Goal: Check status: Check status

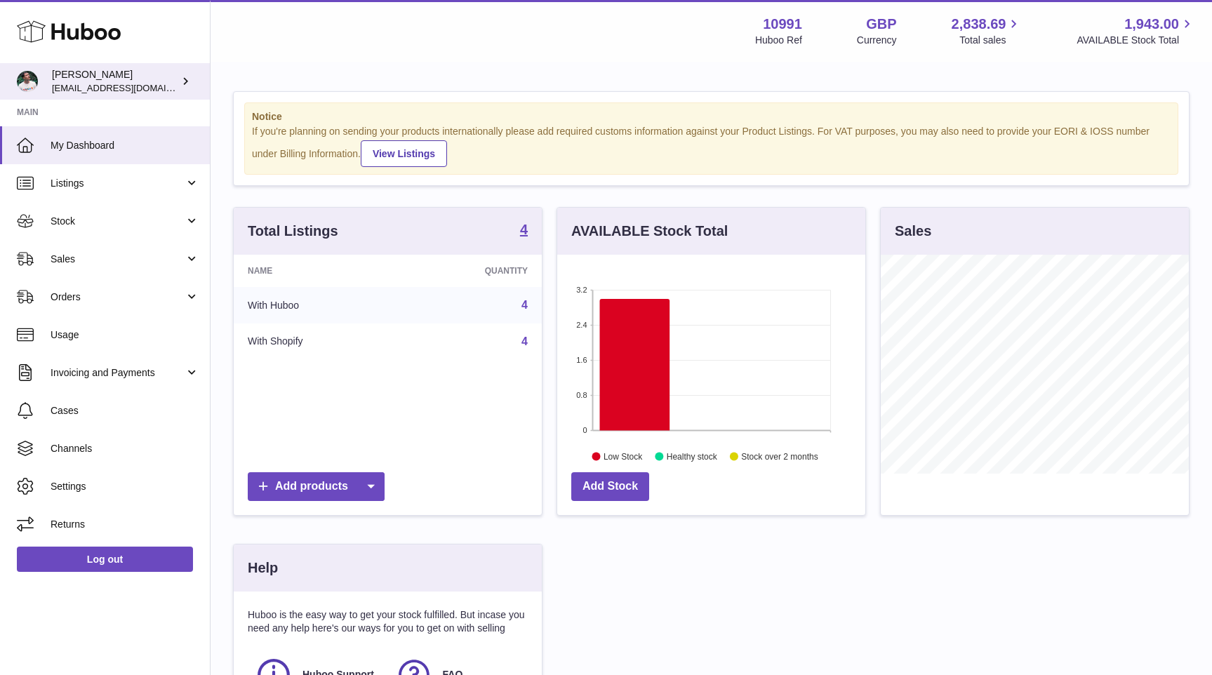
scroll to position [219, 308]
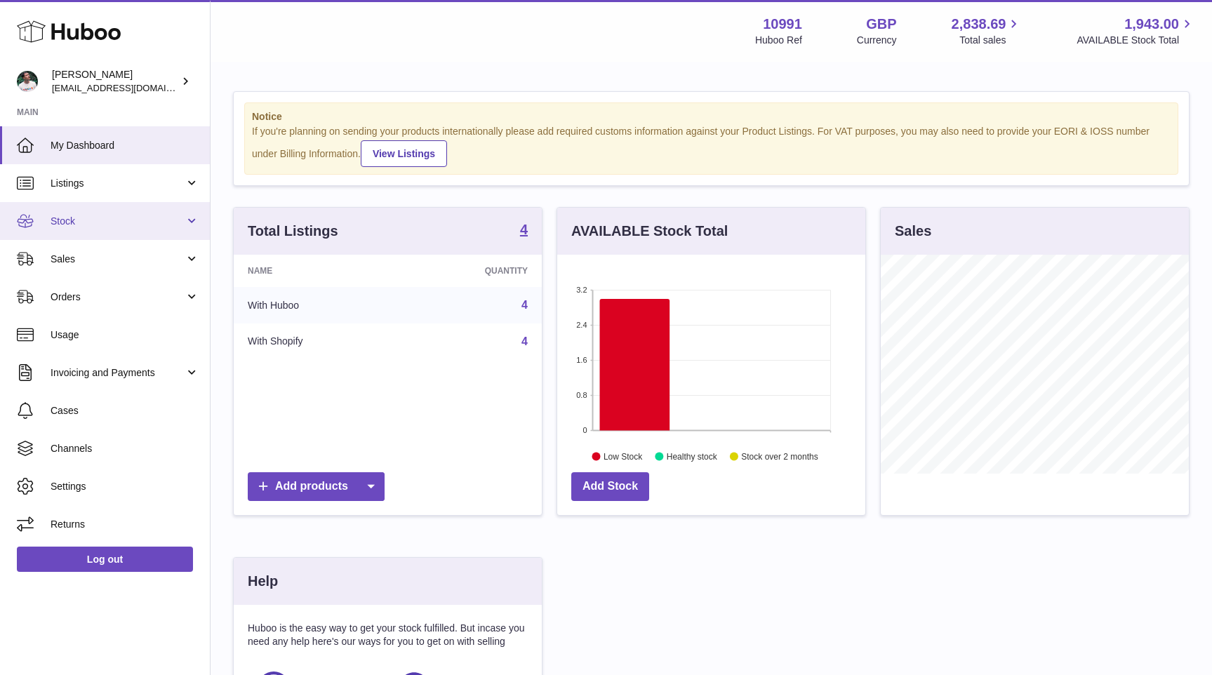
click at [98, 222] on span "Stock" at bounding box center [118, 221] width 134 height 13
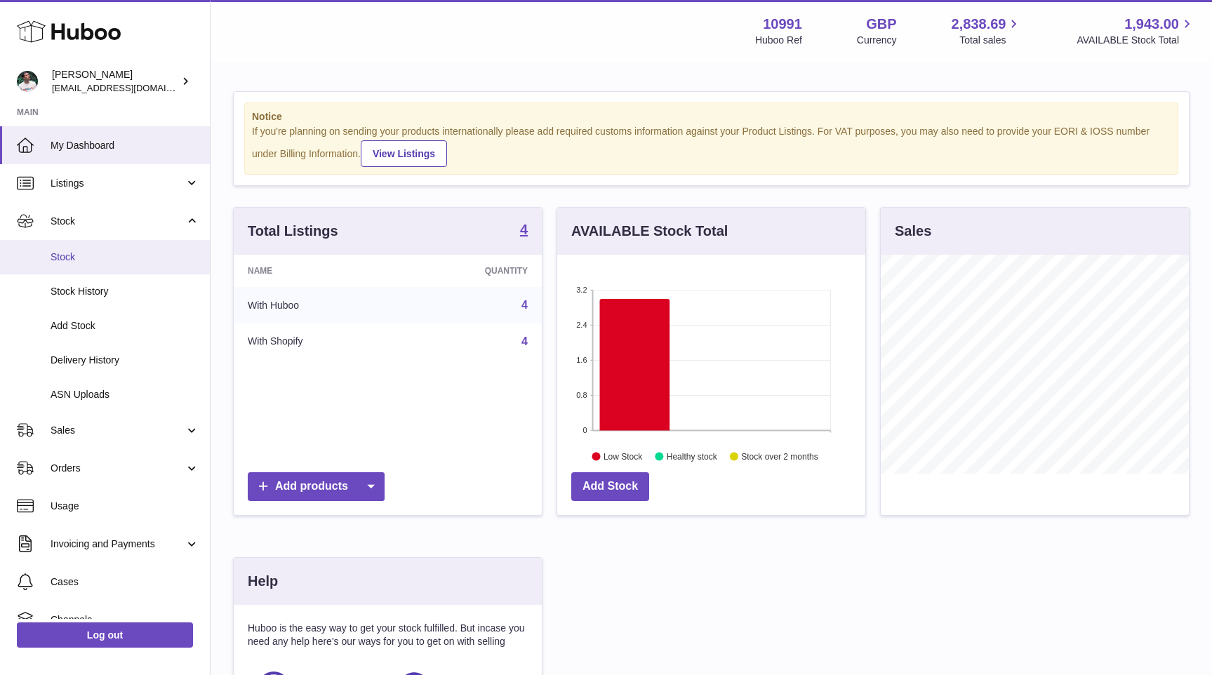
click at [92, 265] on link "Stock" at bounding box center [105, 257] width 210 height 34
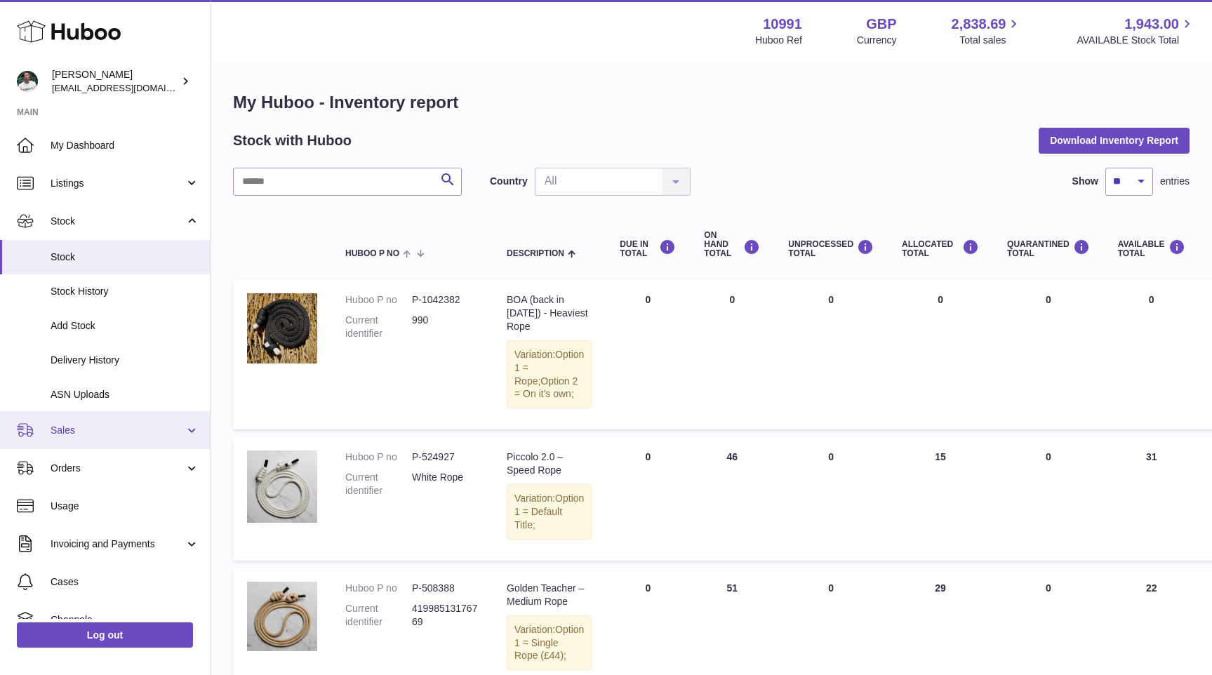
click at [97, 441] on link "Sales" at bounding box center [105, 430] width 210 height 38
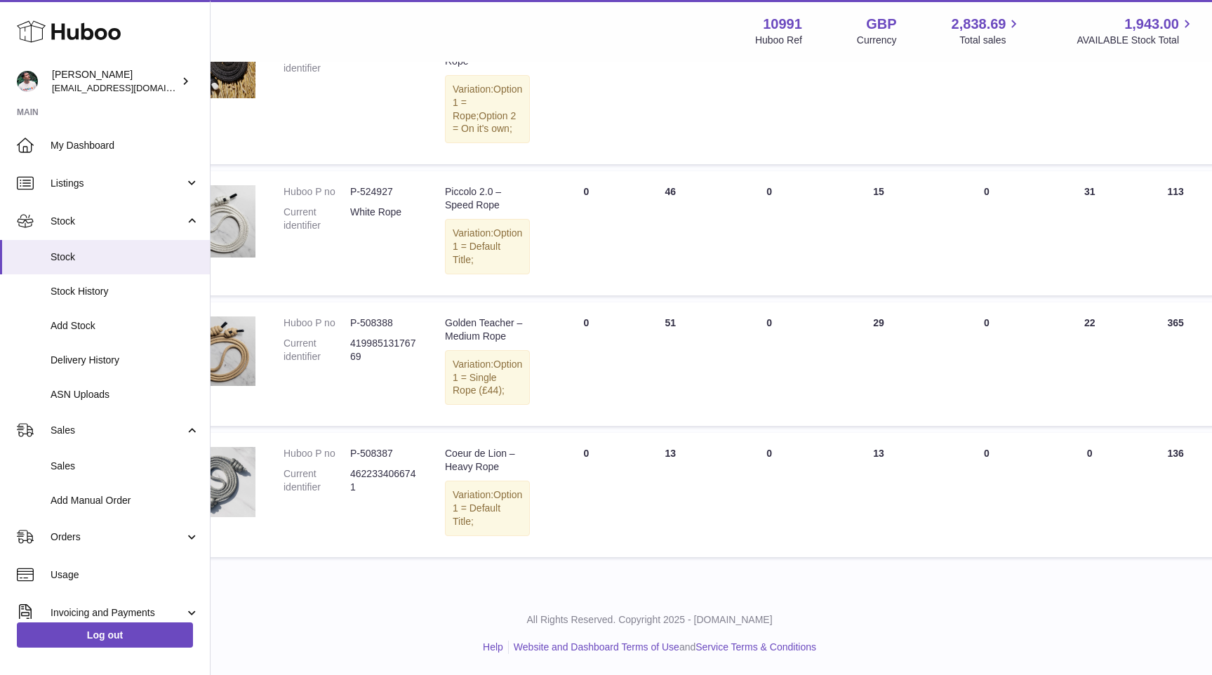
scroll to position [284, 0]
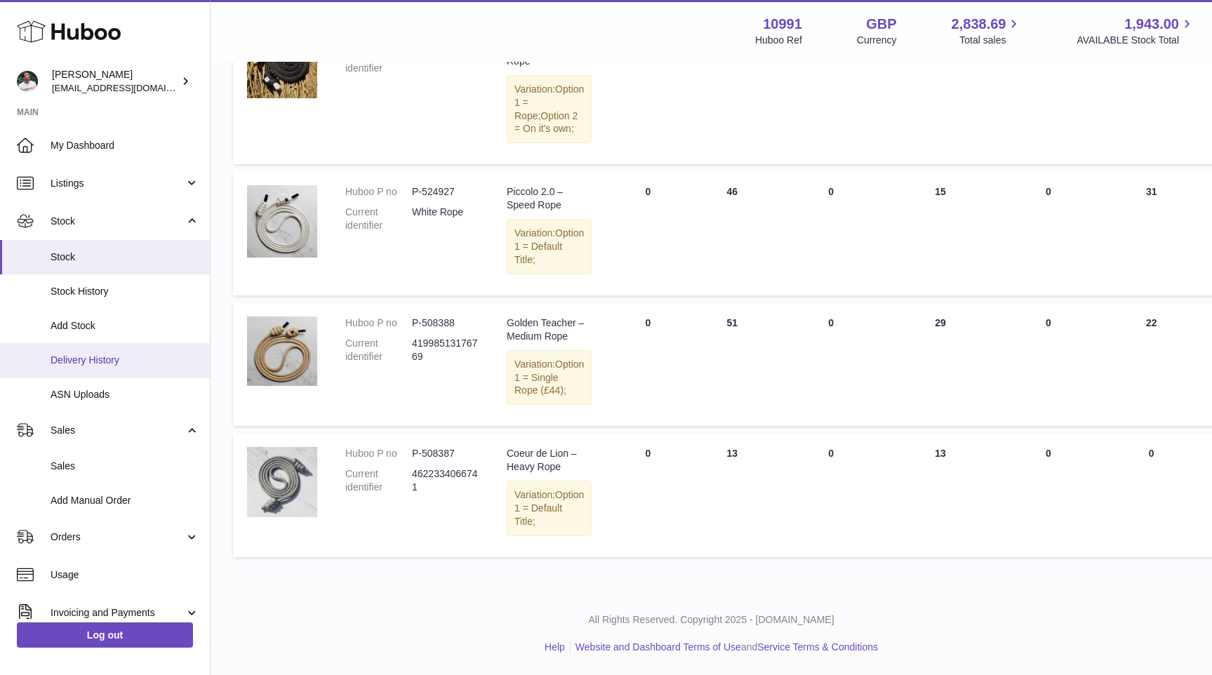
click at [101, 355] on span "Delivery History" at bounding box center [125, 360] width 149 height 13
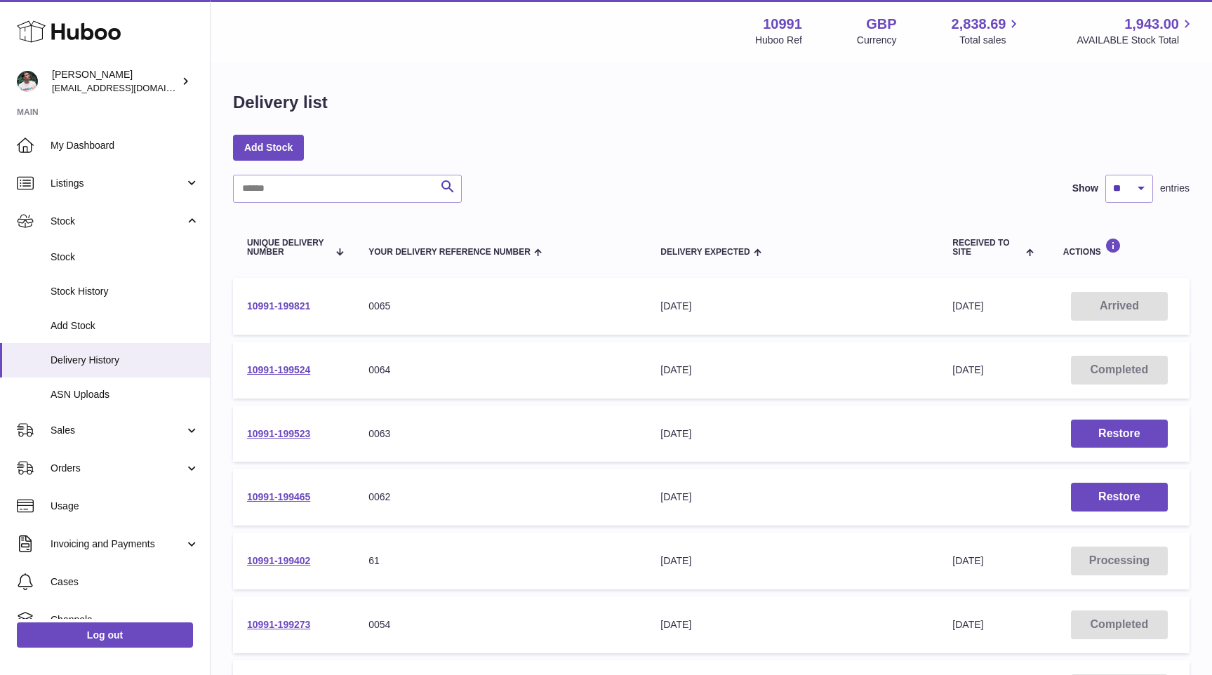
click at [295, 306] on link "10991-199821" at bounding box center [278, 305] width 63 height 11
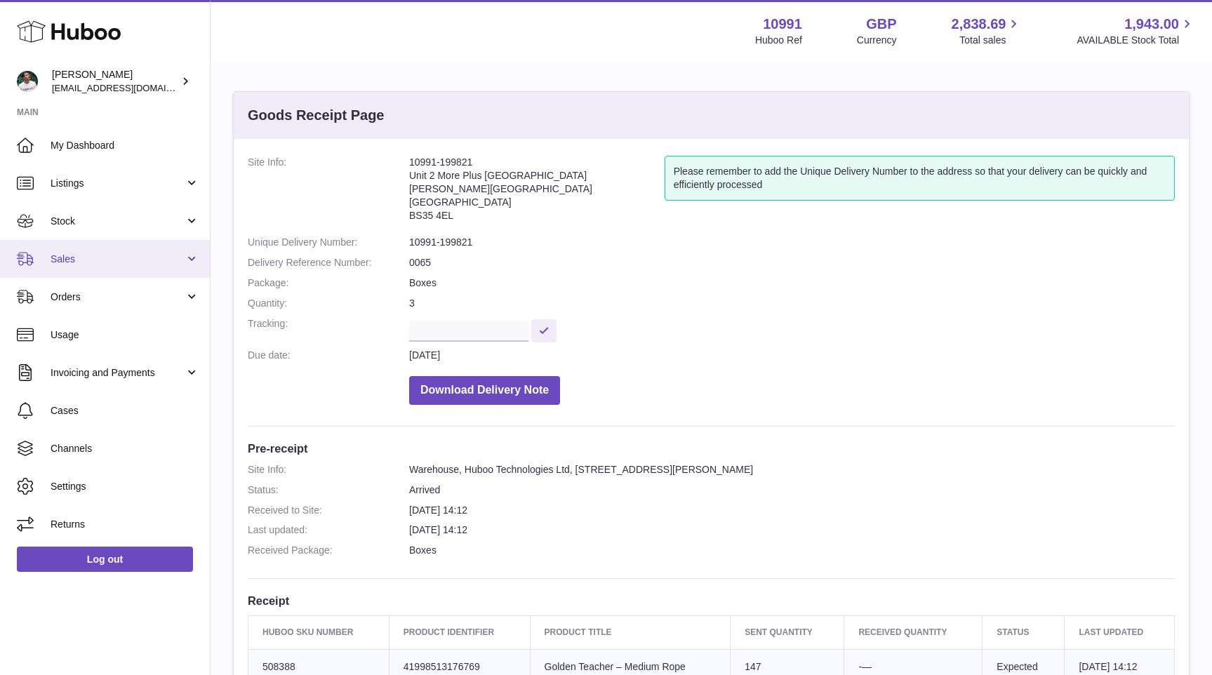
click at [119, 272] on link "Sales" at bounding box center [105, 259] width 210 height 38
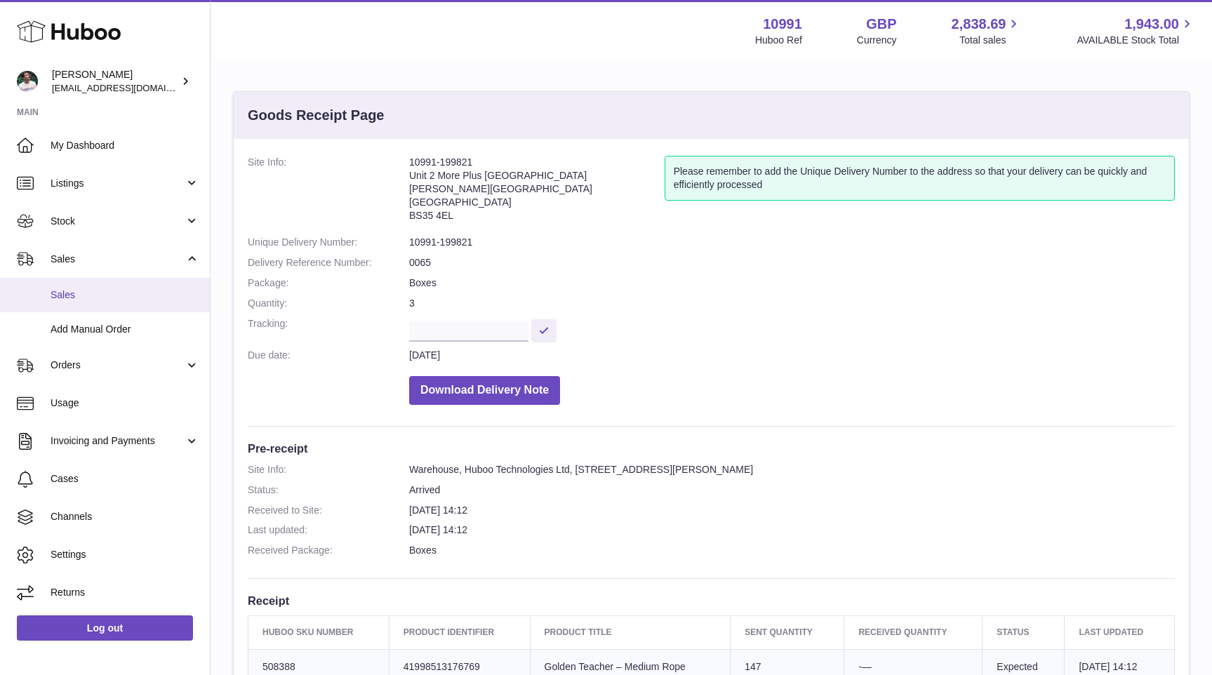
click at [109, 290] on span "Sales" at bounding box center [125, 294] width 149 height 13
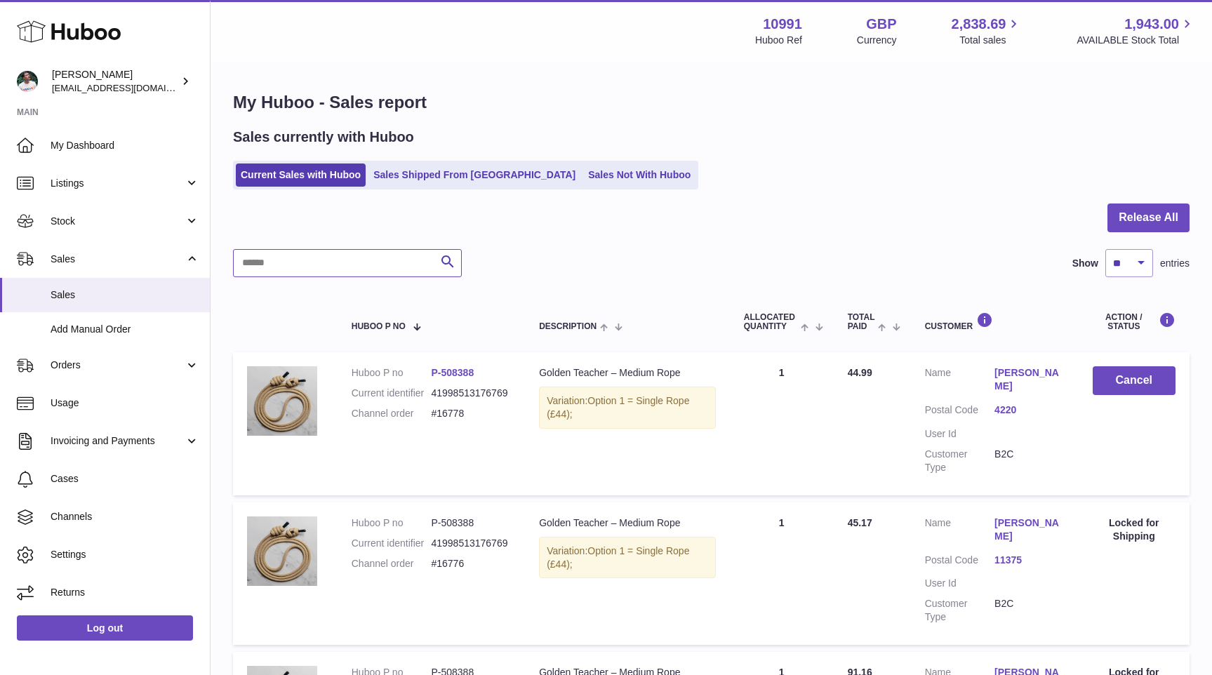
click at [351, 265] on input "text" at bounding box center [347, 263] width 229 height 28
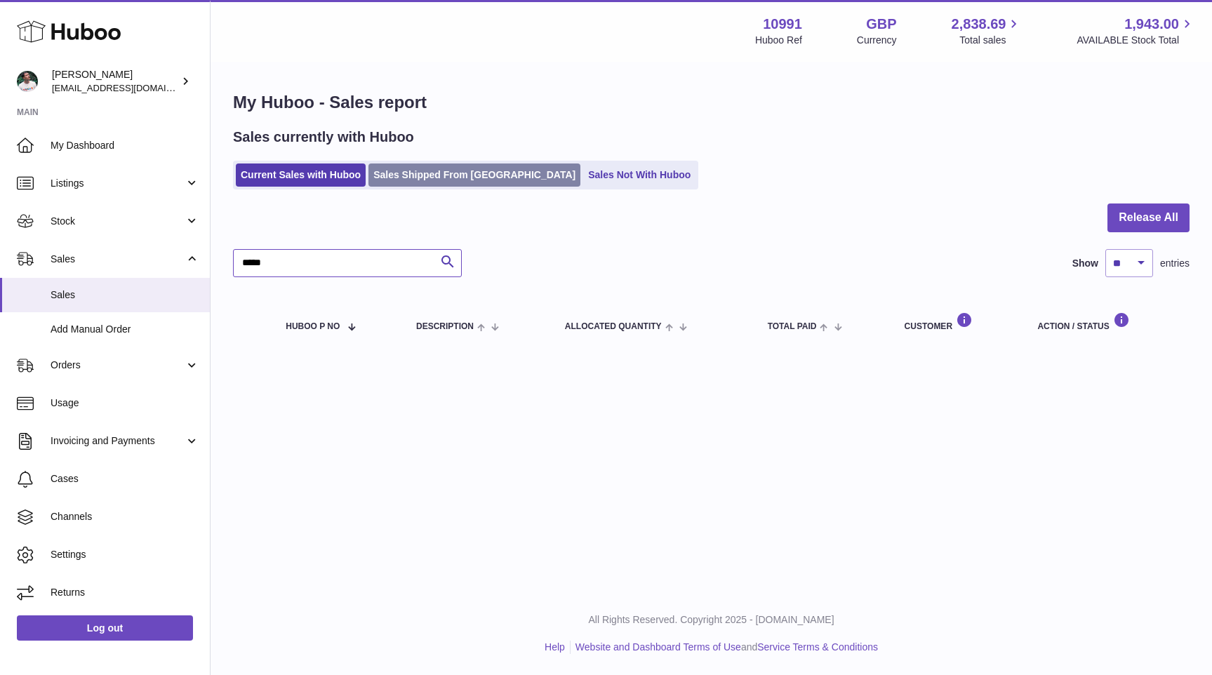
type input "*****"
click at [407, 176] on link "Sales Shipped From [GEOGRAPHIC_DATA]" at bounding box center [474, 174] width 212 height 23
click at [351, 261] on input "*****" at bounding box center [347, 263] width 229 height 28
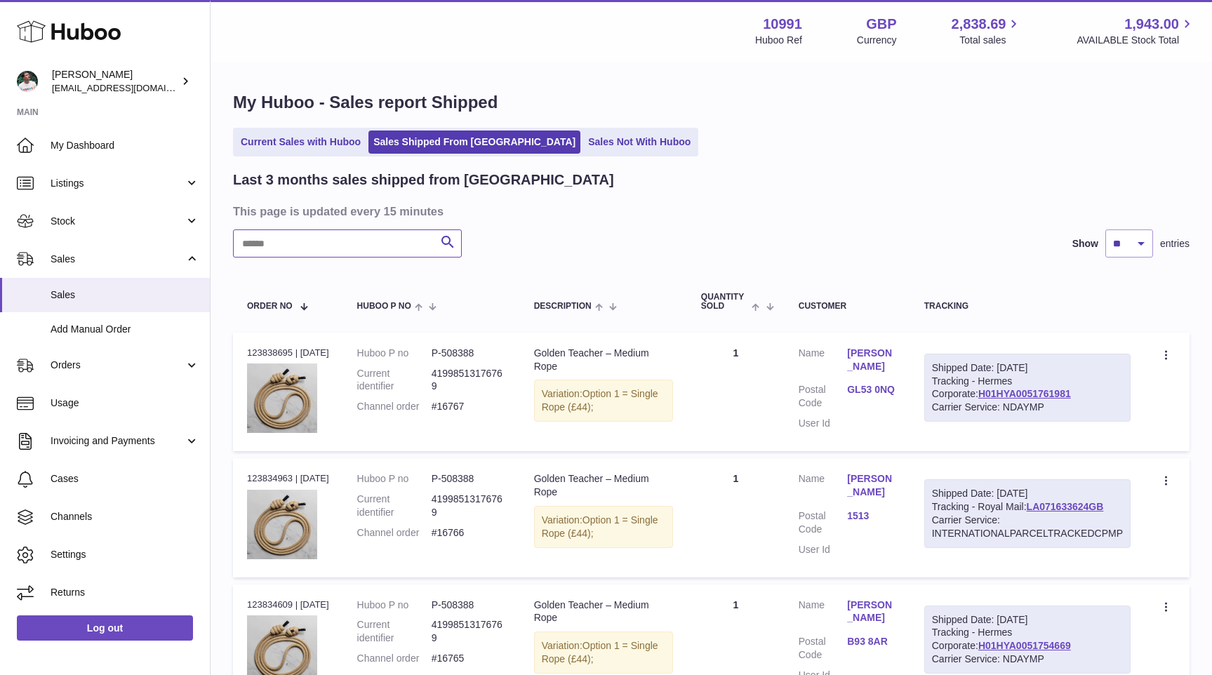
click at [356, 243] on input "text" at bounding box center [347, 243] width 229 height 28
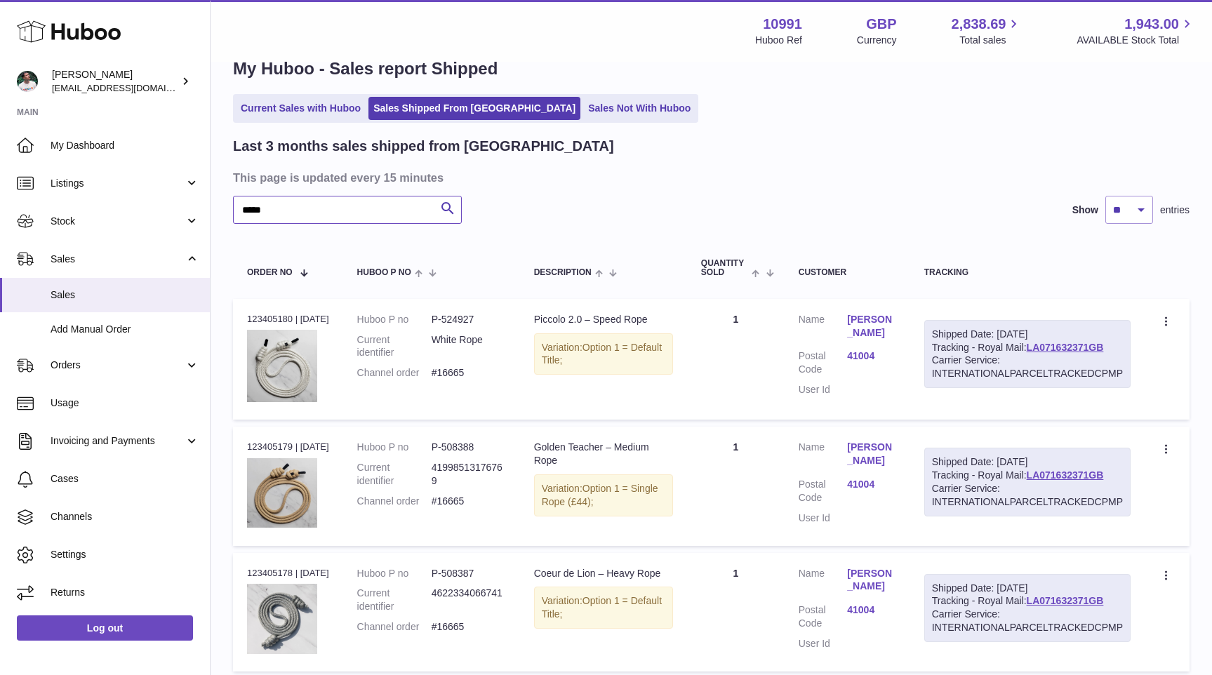
scroll to position [36, 0]
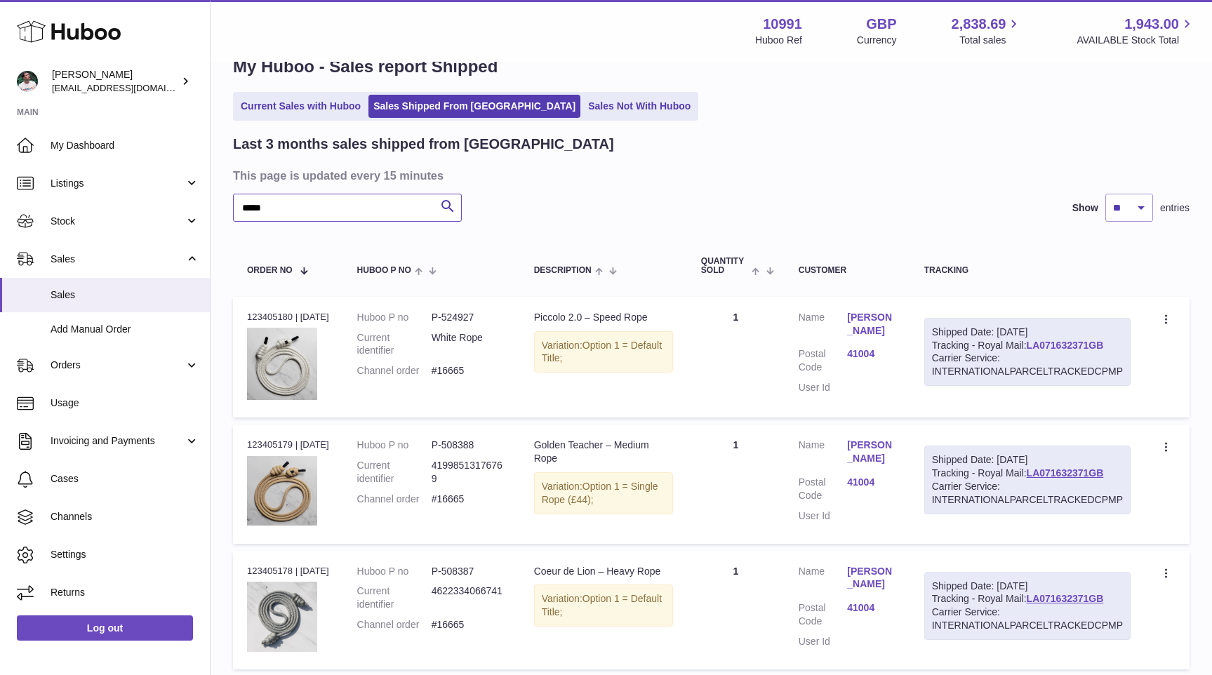
type input "*****"
click at [1067, 347] on link "LA071632371GB" at bounding box center [1064, 345] width 77 height 11
click at [114, 487] on link "Cases" at bounding box center [105, 479] width 210 height 38
